Goal: Transaction & Acquisition: Purchase product/service

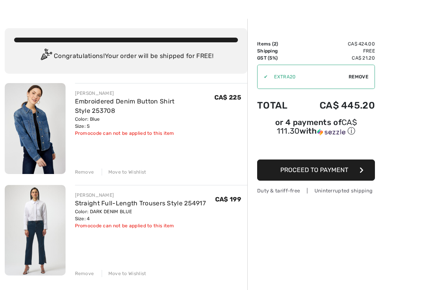
scroll to position [20, 0]
click at [327, 171] on span "Proceed to Payment" at bounding box center [314, 169] width 68 height 7
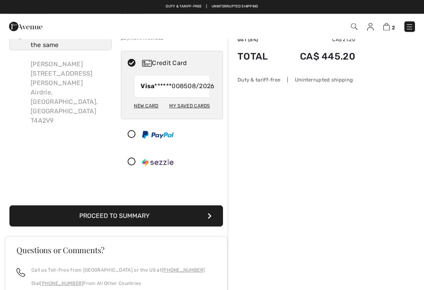
scroll to position [39, 0]
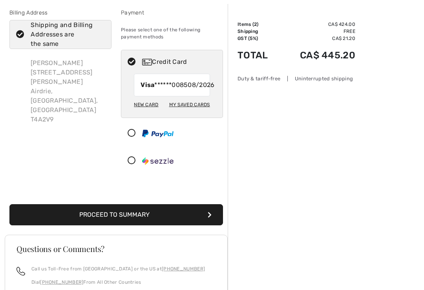
click at [210, 218] on icon "submit" at bounding box center [210, 215] width 4 height 6
click at [195, 212] on button "Proceed to Summary" at bounding box center [115, 214] width 213 height 21
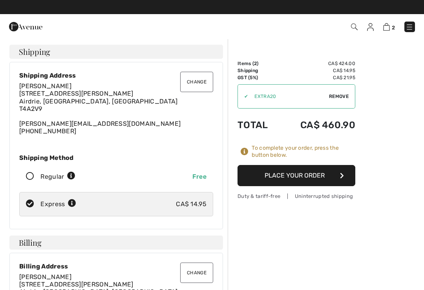
click at [336, 98] on span "Remove" at bounding box center [339, 96] width 20 height 7
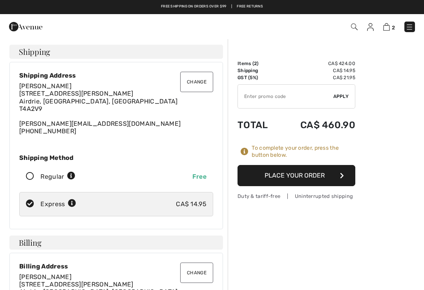
click at [274, 99] on input "TEXT" at bounding box center [285, 97] width 95 height 24
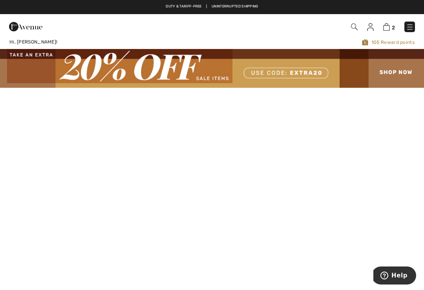
click at [390, 27] on img at bounding box center [386, 26] width 7 height 7
click at [389, 26] on img at bounding box center [386, 26] width 7 height 7
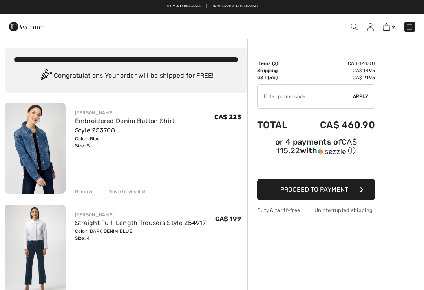
click at [277, 100] on input "TEXT" at bounding box center [304, 97] width 95 height 24
type input "GC005035279"
click at [360, 97] on span "Apply" at bounding box center [361, 96] width 16 height 7
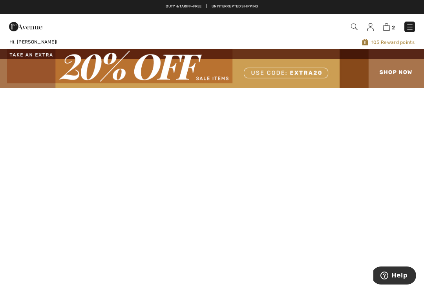
click at [386, 27] on img at bounding box center [386, 26] width 7 height 7
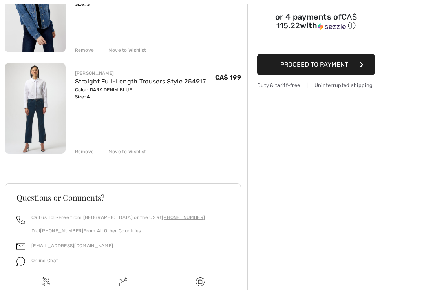
scroll to position [143, 0]
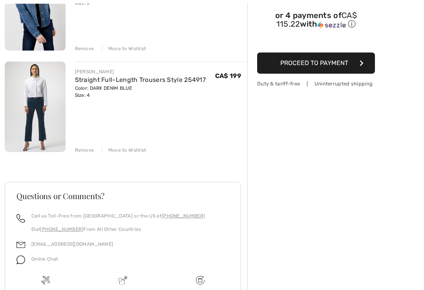
click at [87, 153] on div "Remove" at bounding box center [84, 150] width 19 height 7
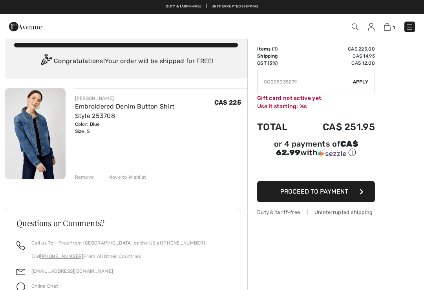
scroll to position [14, 0]
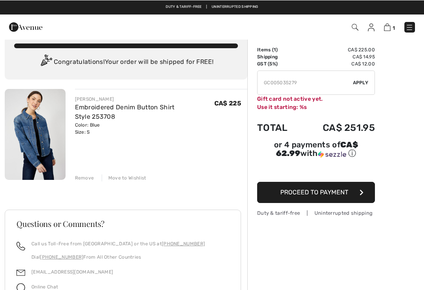
click at [333, 190] on button "Proceed to Payment" at bounding box center [316, 192] width 118 height 21
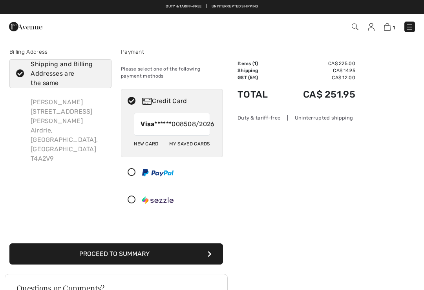
click at [215, 265] on button "Proceed to Summary" at bounding box center [115, 254] width 213 height 21
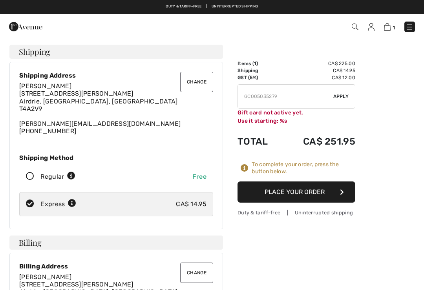
click at [345, 191] on button "Place Your Order" at bounding box center [296, 192] width 118 height 21
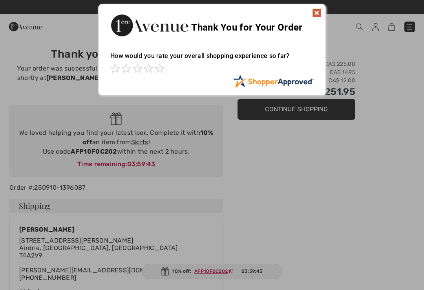
click at [315, 17] on img at bounding box center [316, 12] width 9 height 9
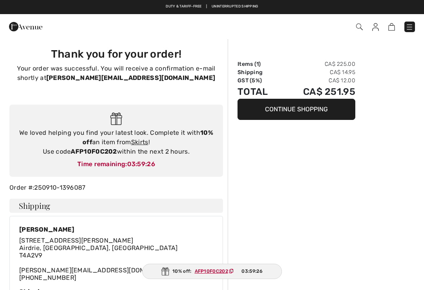
click at [373, 30] on img at bounding box center [375, 27] width 7 height 8
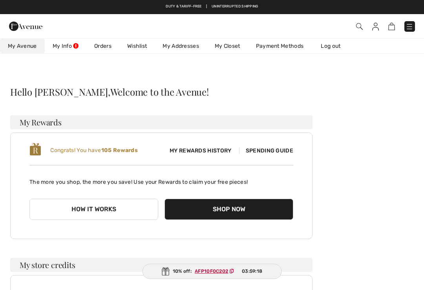
click at [231, 50] on link "My Closet" at bounding box center [227, 46] width 41 height 15
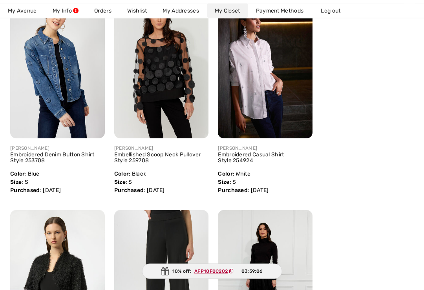
scroll to position [161, 0]
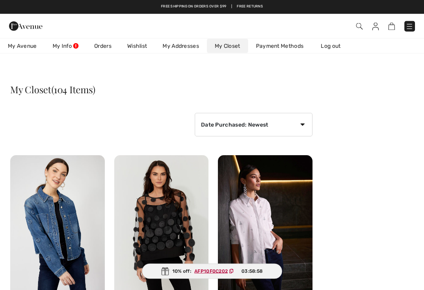
scroll to position [0, 0]
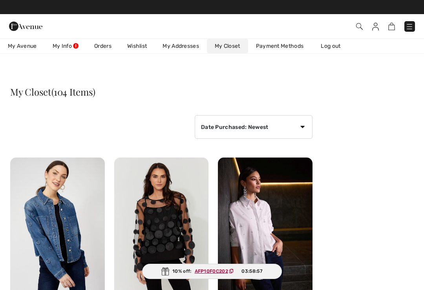
click at [142, 48] on link "Wishlist" at bounding box center [136, 46] width 35 height 15
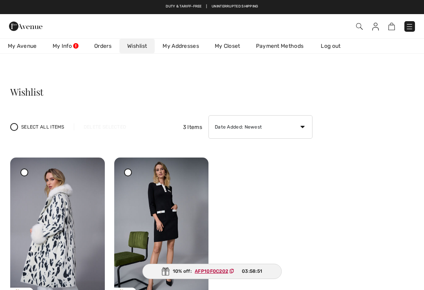
click at [333, 49] on link "Log out" at bounding box center [334, 46] width 43 height 15
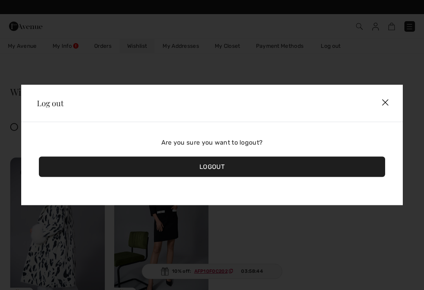
click at [233, 167] on div "Logout" at bounding box center [212, 167] width 346 height 20
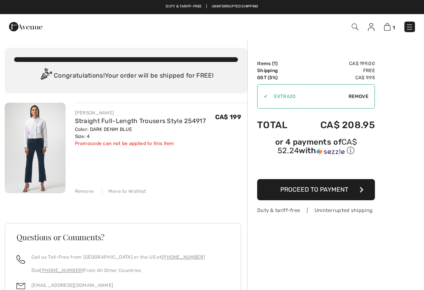
click at [128, 192] on div "Move to Wishlist" at bounding box center [124, 191] width 45 height 7
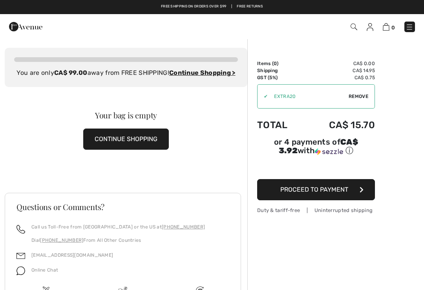
click at [404, 29] on link at bounding box center [409, 27] width 11 height 11
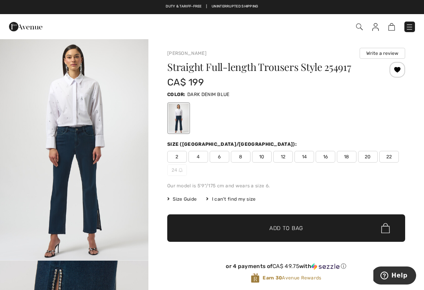
click at [412, 30] on img at bounding box center [409, 27] width 8 height 8
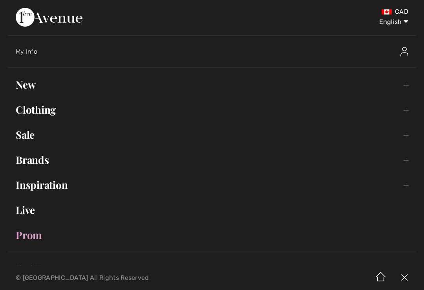
click at [407, 20] on select "English Français" at bounding box center [387, 21] width 41 height 24
click at [407, 56] on img at bounding box center [404, 51] width 8 height 9
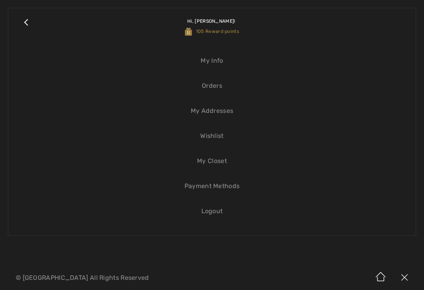
click at [211, 208] on link "Logout" at bounding box center [212, 211] width 392 height 17
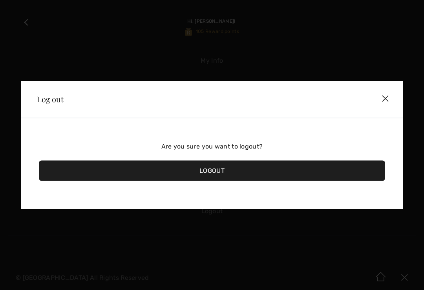
click at [220, 173] on div "Logout" at bounding box center [212, 171] width 346 height 20
